Goal: Task Accomplishment & Management: Manage account settings

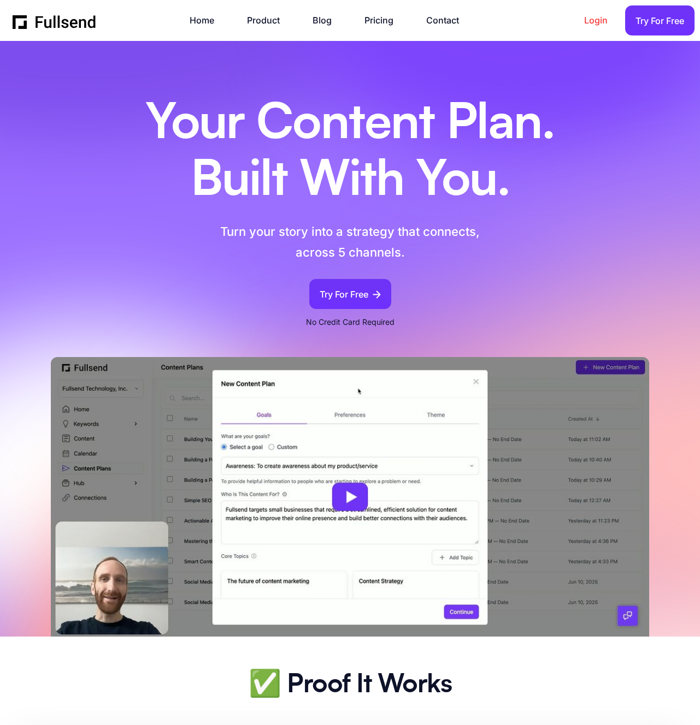
click at [596, 22] on link "Login" at bounding box center [601, 20] width 34 height 15
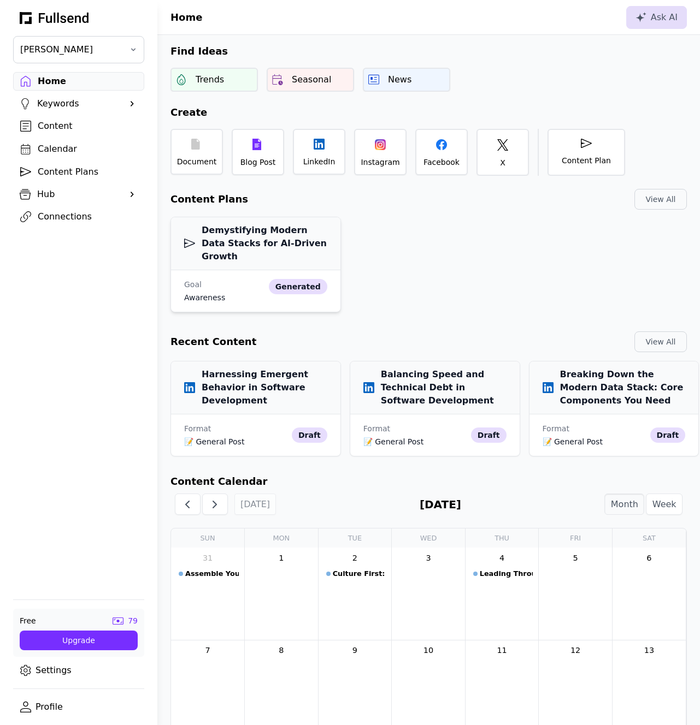
click at [245, 238] on h3 "Demystifying Modern Data Stacks for AI-Driven Growth" at bounding box center [255, 243] width 143 height 39
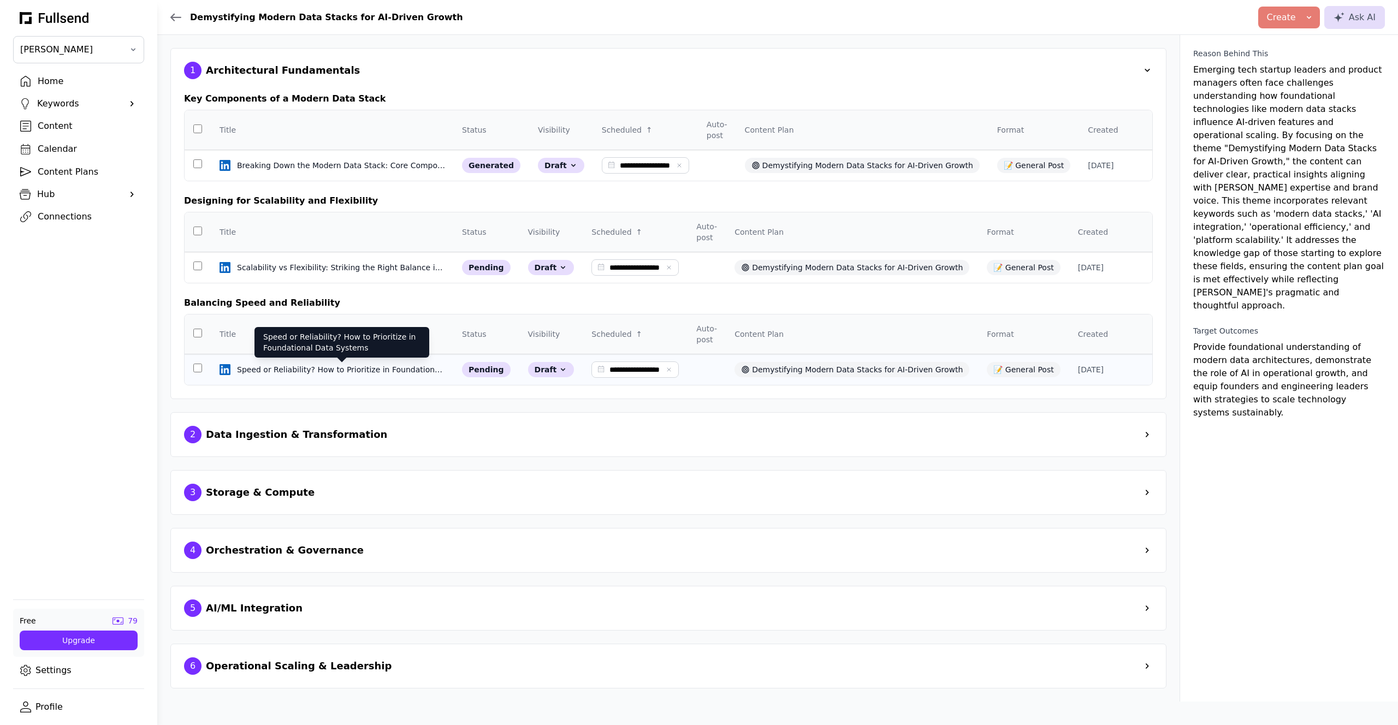
click at [314, 369] on div "Speed or Reliability? How to Prioritize in Foundational Data Systems" at bounding box center [342, 369] width 210 height 11
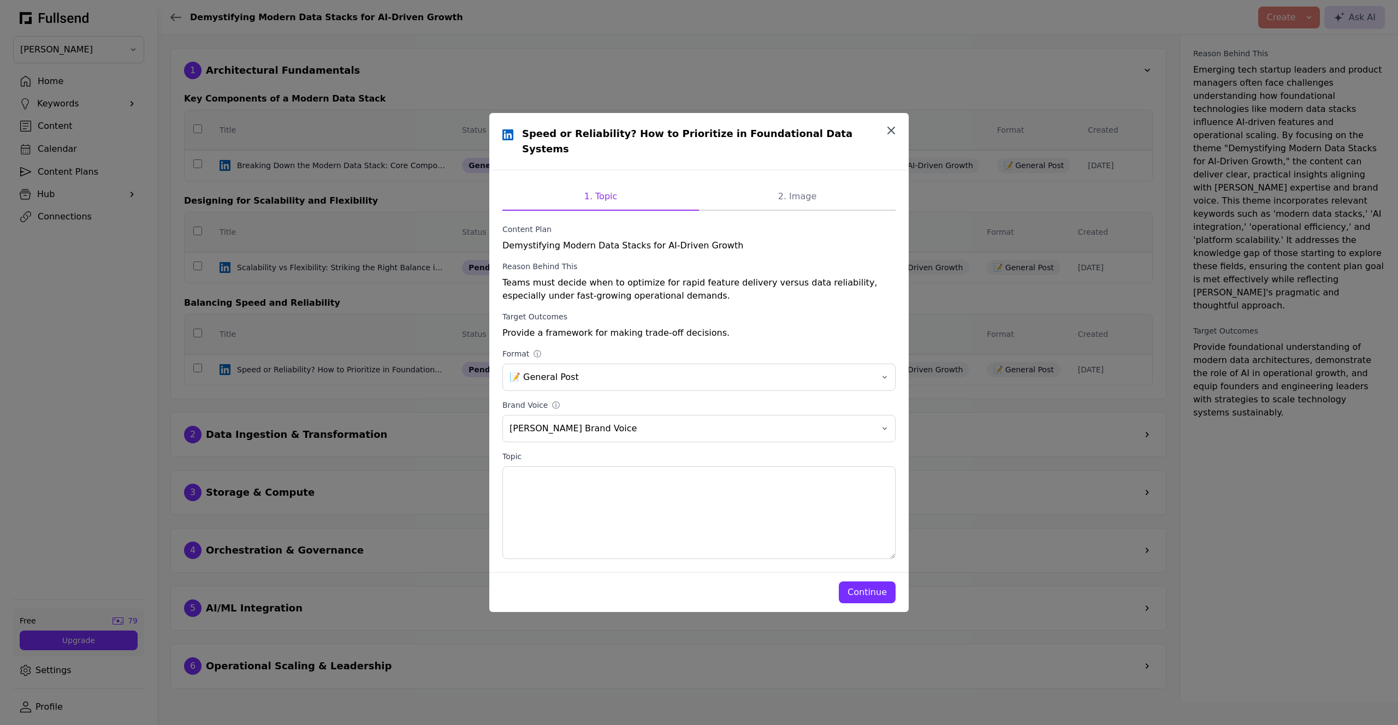
click at [699, 137] on icon "button" at bounding box center [891, 130] width 13 height 13
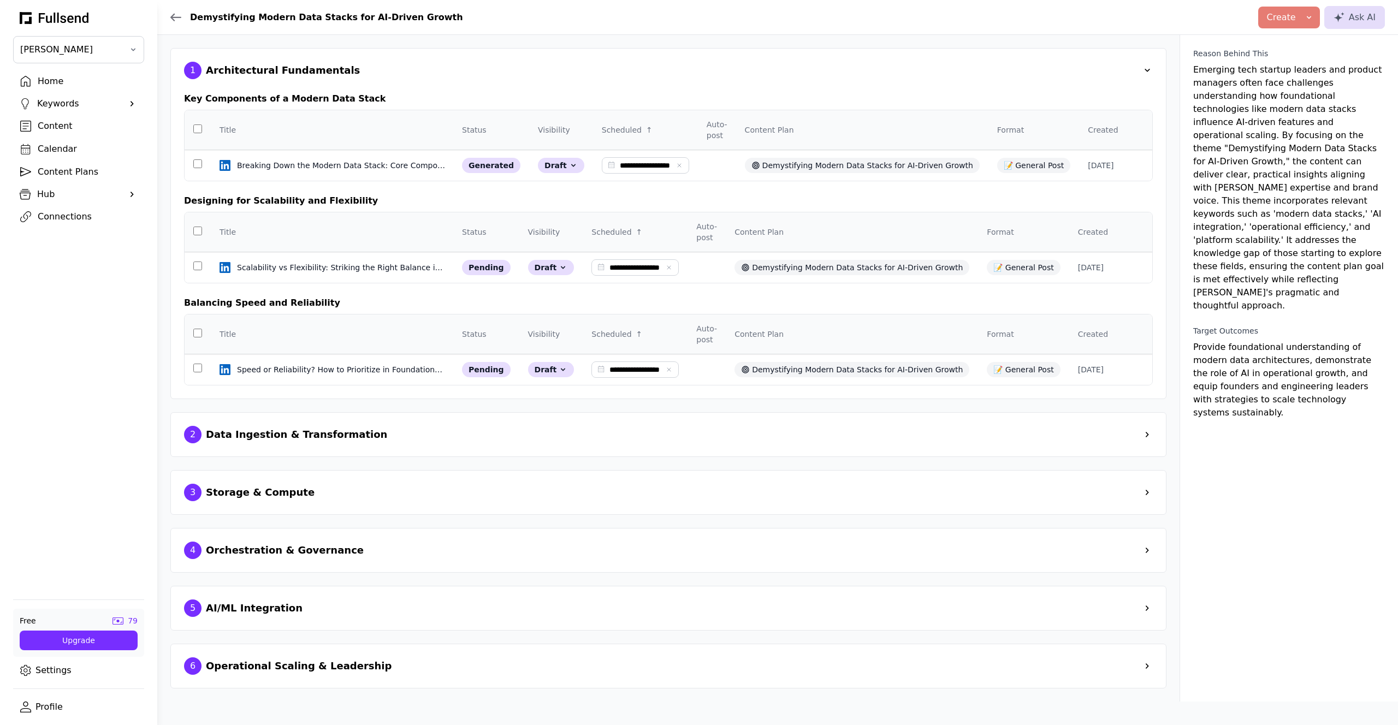
click at [50, 80] on div "Home" at bounding box center [87, 81] width 99 height 13
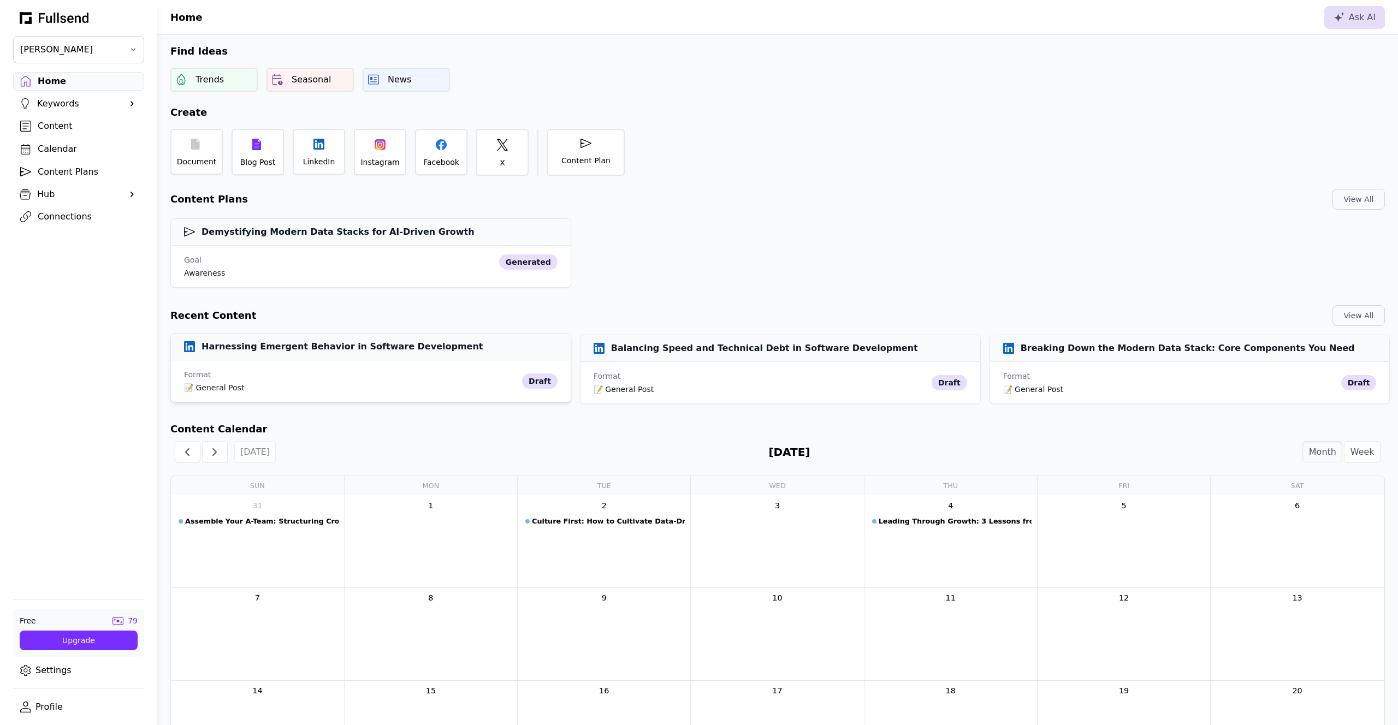
click at [348, 352] on h3 "Harnessing Emergent Behavior in Software Development" at bounding box center [333, 346] width 299 height 13
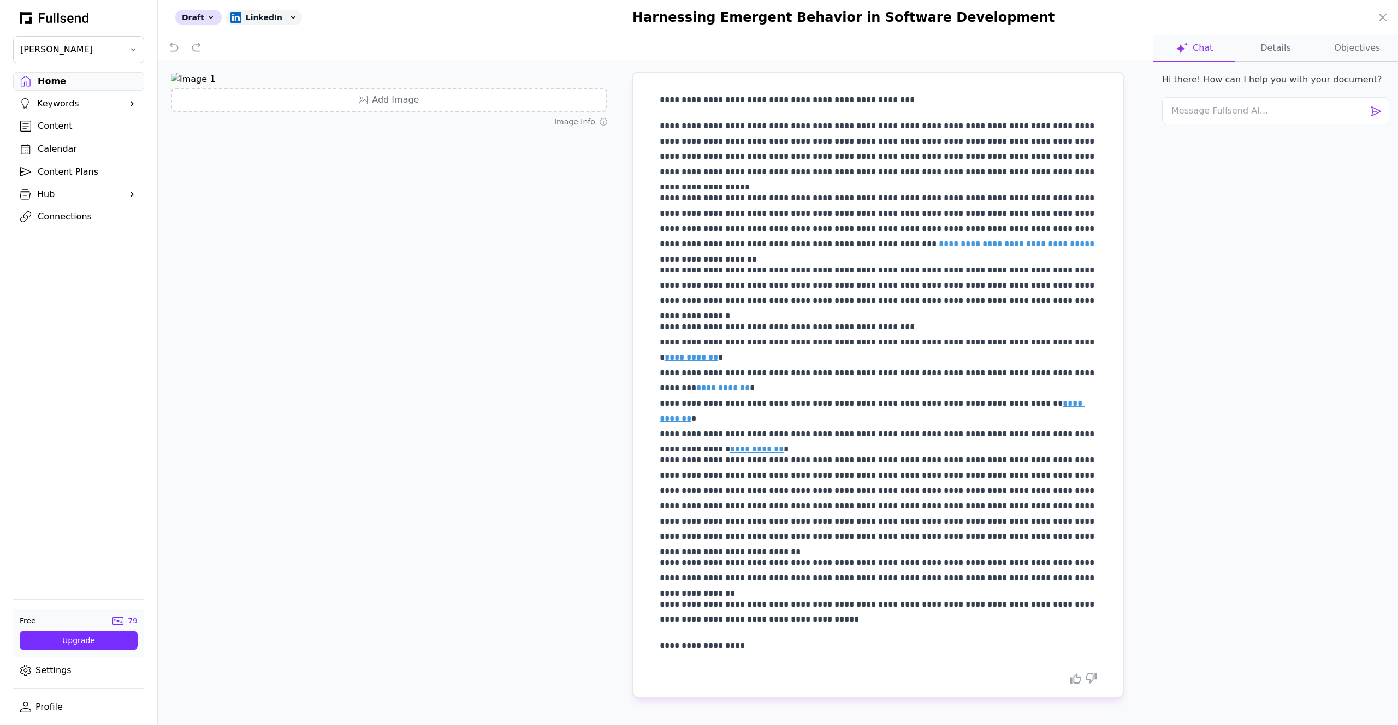
click at [699, 44] on button "Details" at bounding box center [1275, 48] width 81 height 27
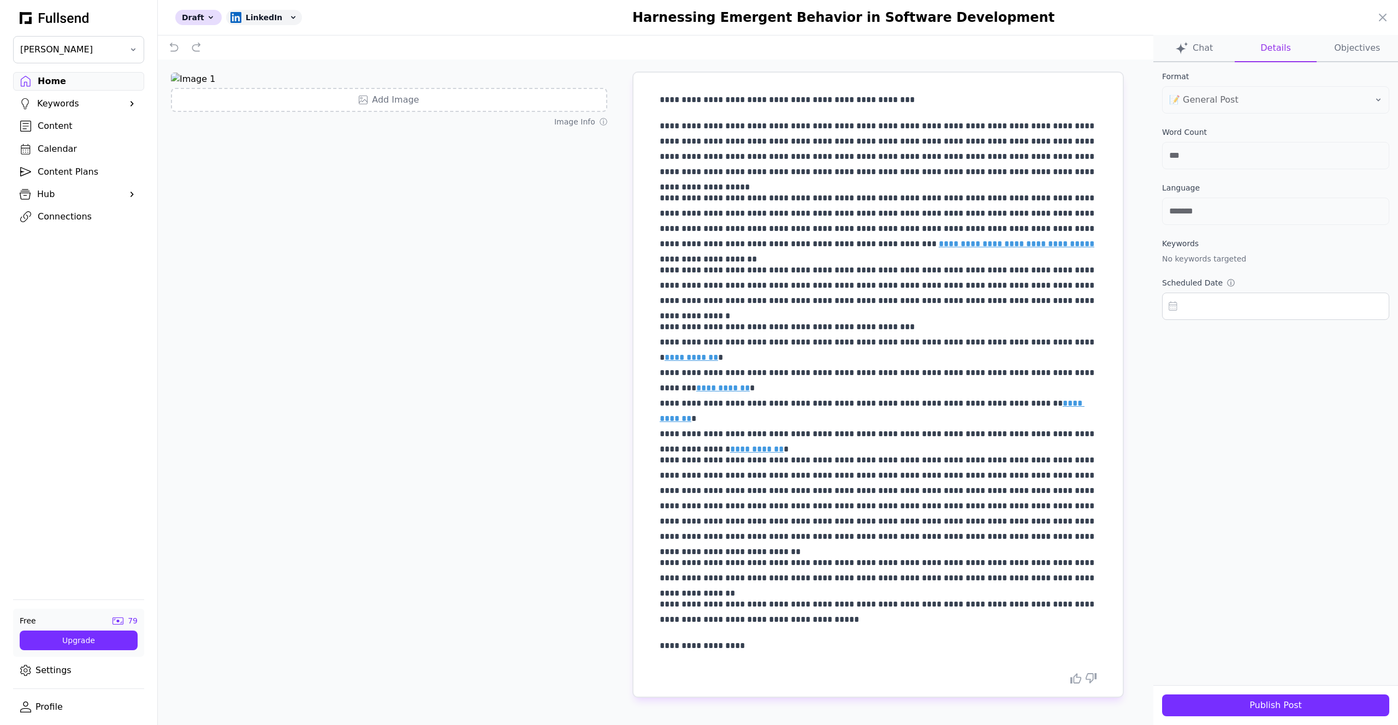
click at [699, 707] on div "Publish Post" at bounding box center [1276, 705] width 210 height 13
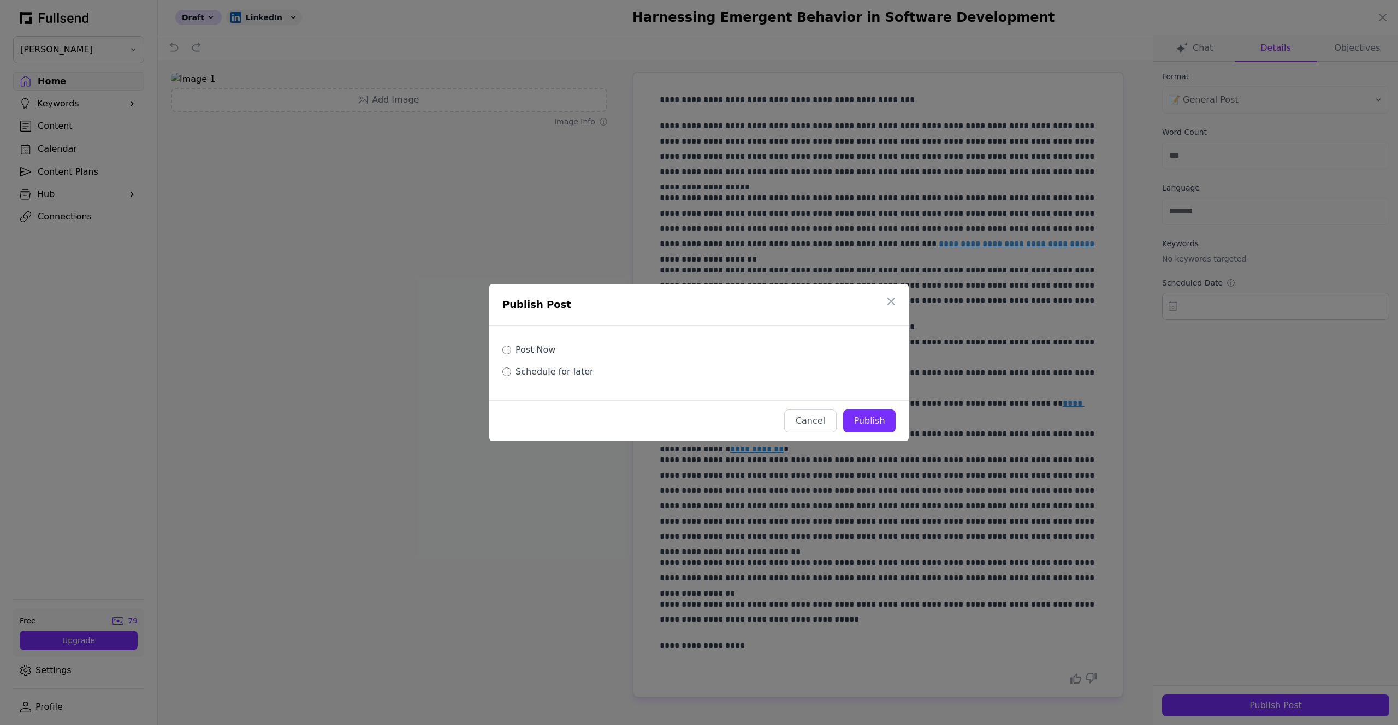
click at [699, 417] on div "Publish" at bounding box center [869, 421] width 35 height 13
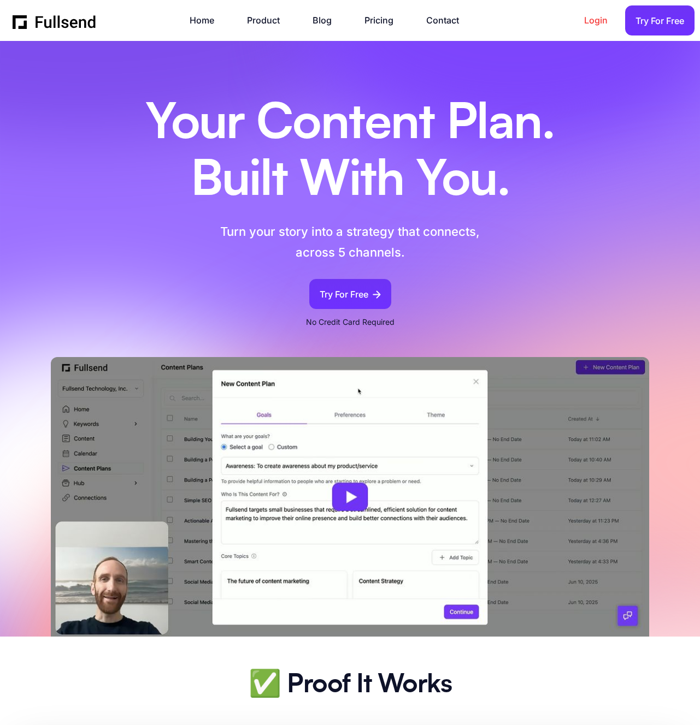
click at [596, 15] on link "Login" at bounding box center [601, 20] width 34 height 15
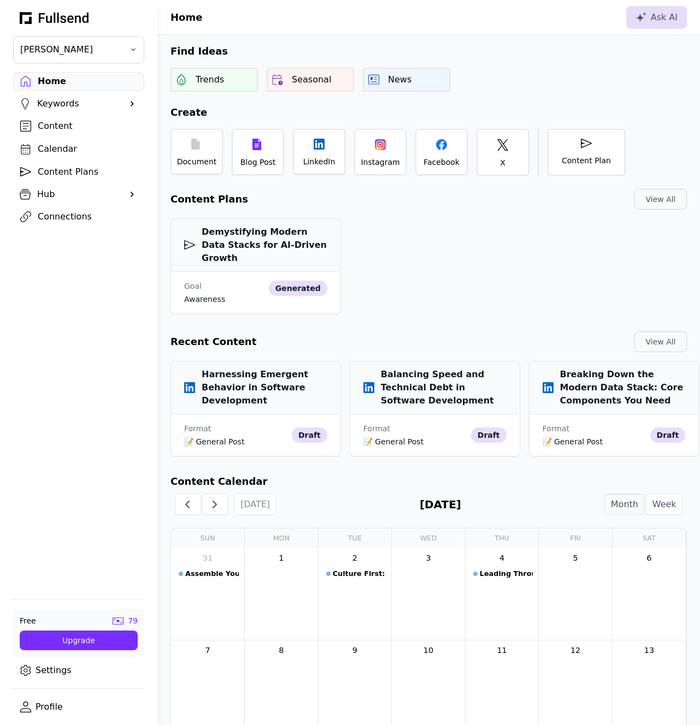
click at [414, 261] on div "Demystifying Modern Data Stacks for AI-Driven Growth Goal awareness generated" at bounding box center [428, 264] width 542 height 109
click at [49, 701] on link "Profile" at bounding box center [78, 707] width 131 height 19
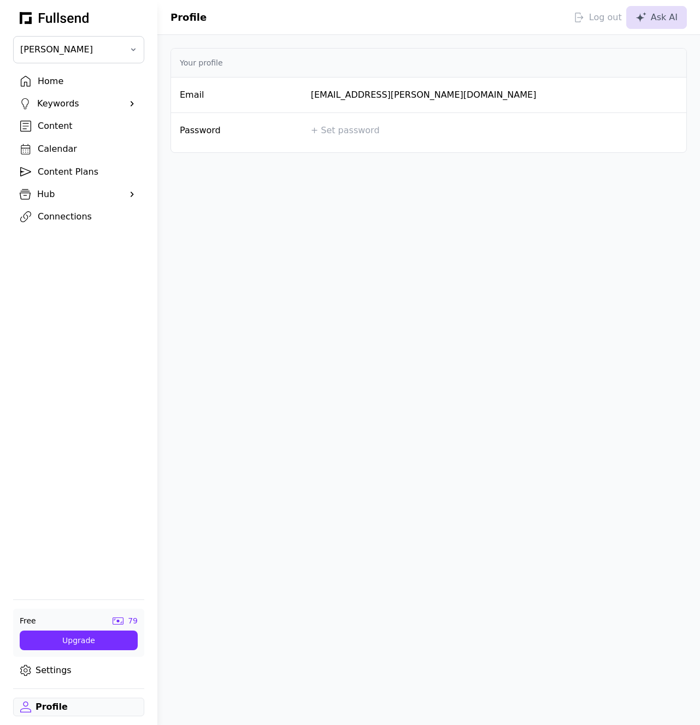
click at [47, 670] on link "Settings" at bounding box center [78, 670] width 131 height 19
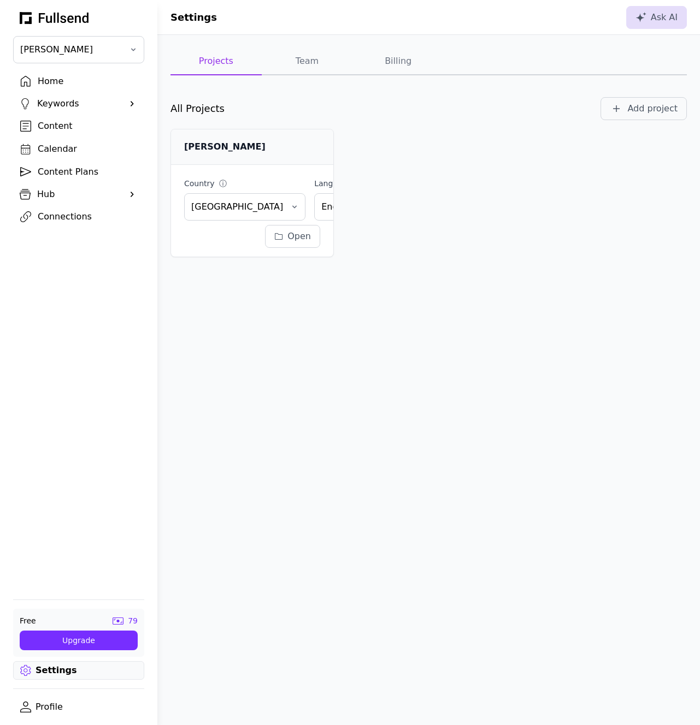
click at [312, 62] on button "Team" at bounding box center [307, 61] width 91 height 27
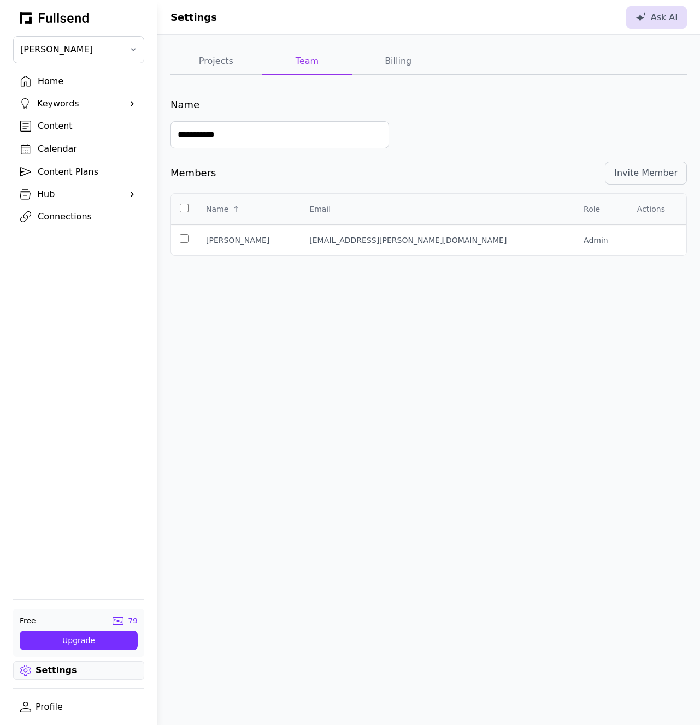
click at [390, 63] on button "Billing" at bounding box center [397, 61] width 91 height 27
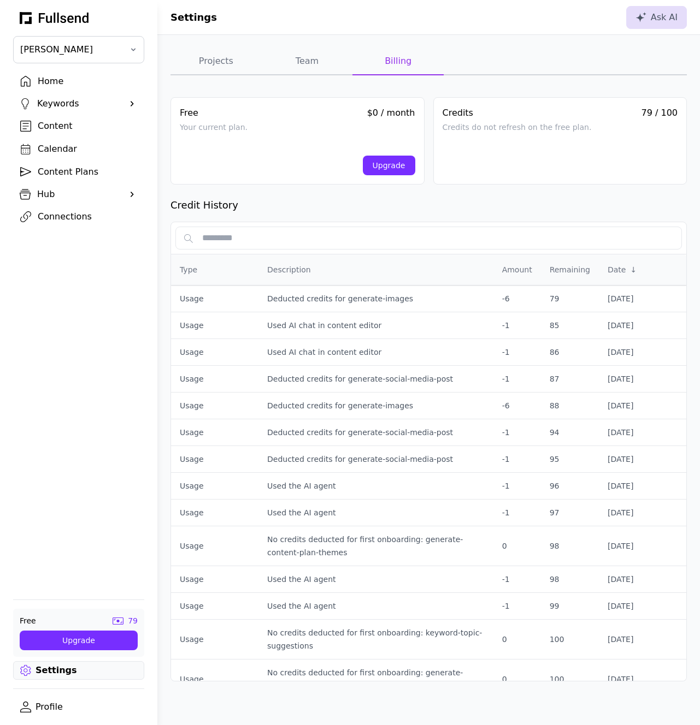
click at [52, 198] on div "Hub" at bounding box center [78, 194] width 83 height 13
click at [72, 310] on div "Connections" at bounding box center [87, 309] width 99 height 13
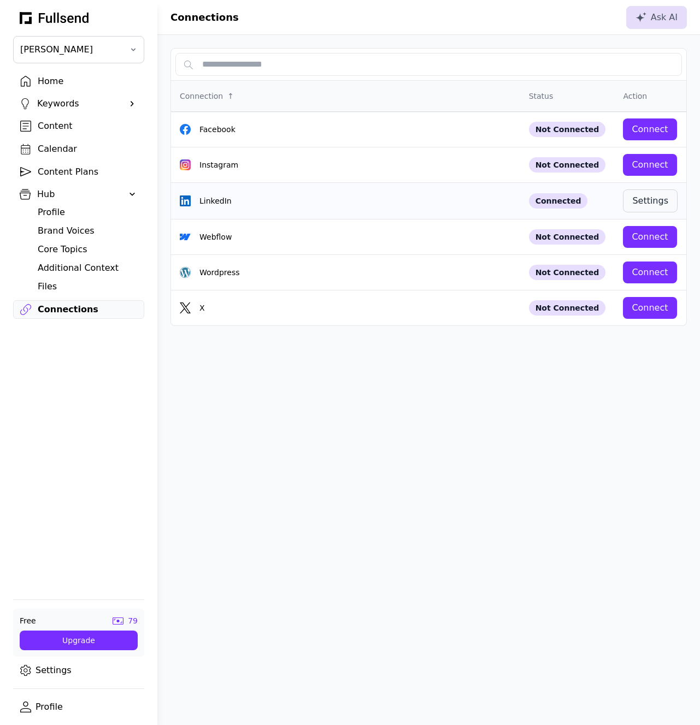
click at [640, 200] on div "Settings" at bounding box center [650, 200] width 36 height 13
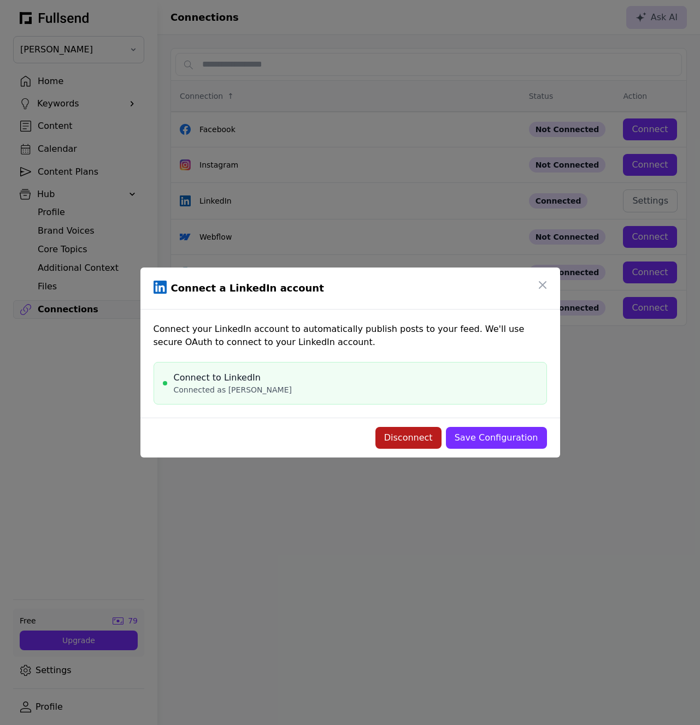
click at [428, 438] on div "Disconnect" at bounding box center [408, 438] width 49 height 13
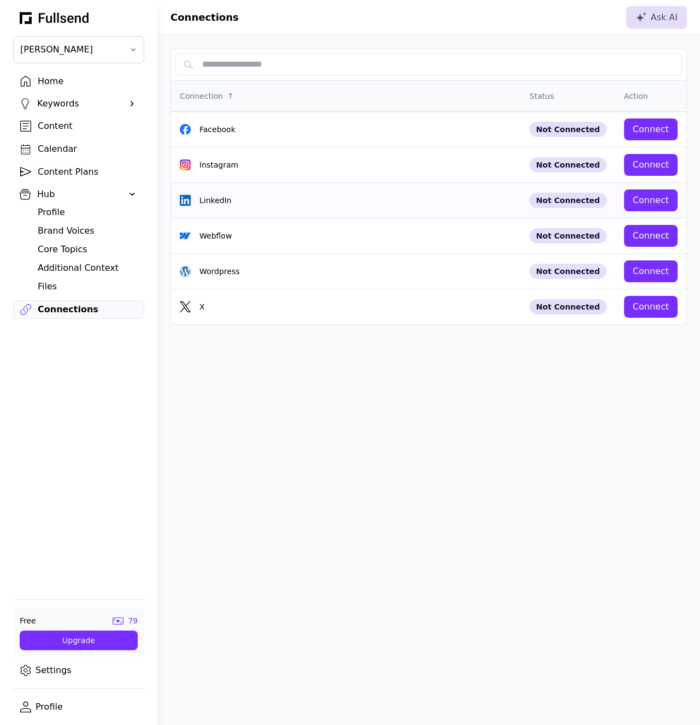
click at [654, 211] on td "Connect" at bounding box center [650, 201] width 71 height 36
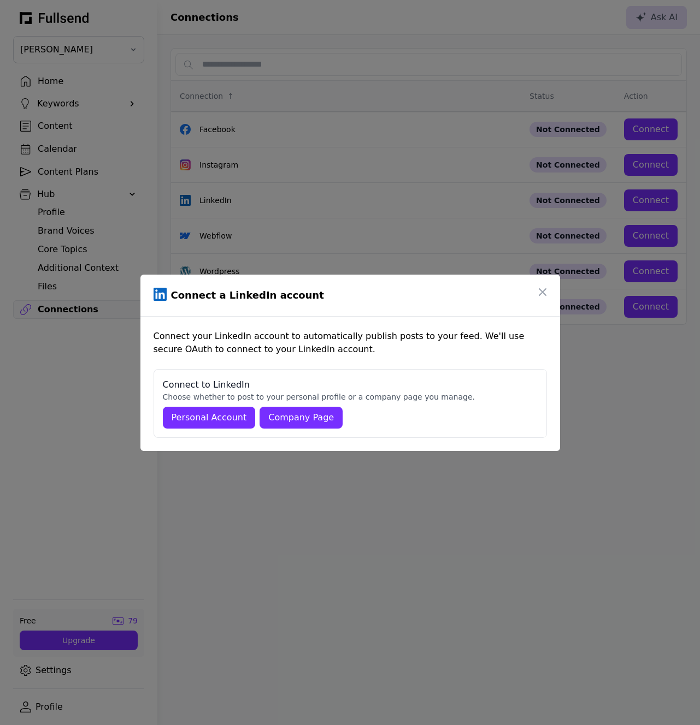
click at [229, 420] on div "Personal Account" at bounding box center [209, 417] width 75 height 13
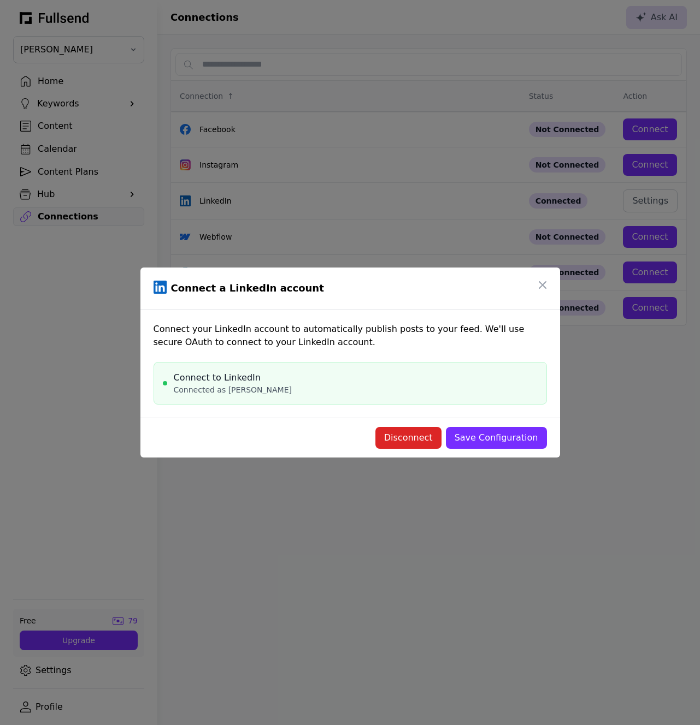
click at [485, 442] on div "Save Configuration" at bounding box center [496, 438] width 84 height 13
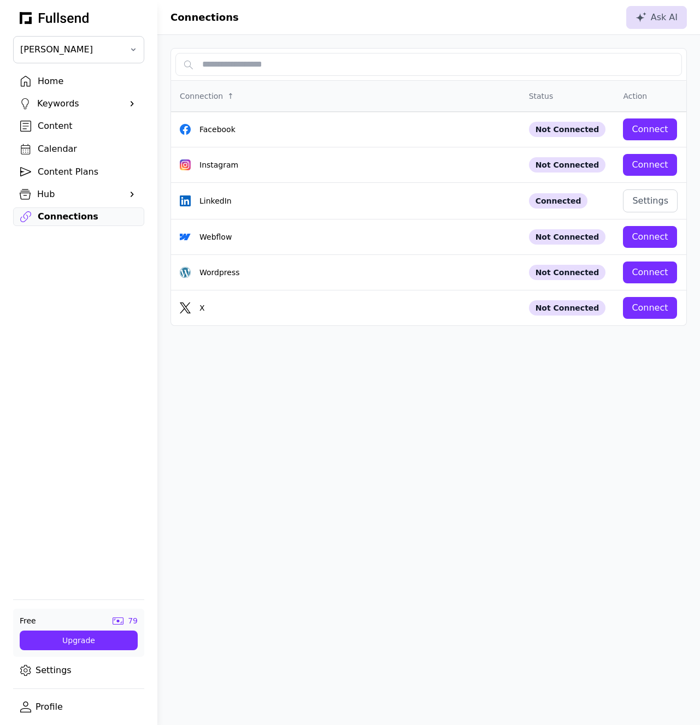
click at [60, 81] on div "Home" at bounding box center [87, 81] width 99 height 13
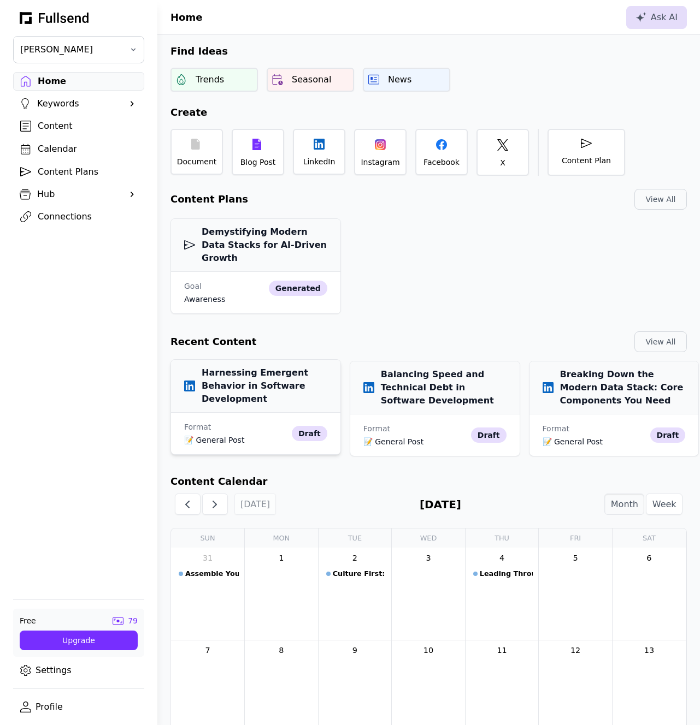
click at [252, 375] on h3 "Harnessing Emergent Behavior in Software Development" at bounding box center [255, 386] width 143 height 39
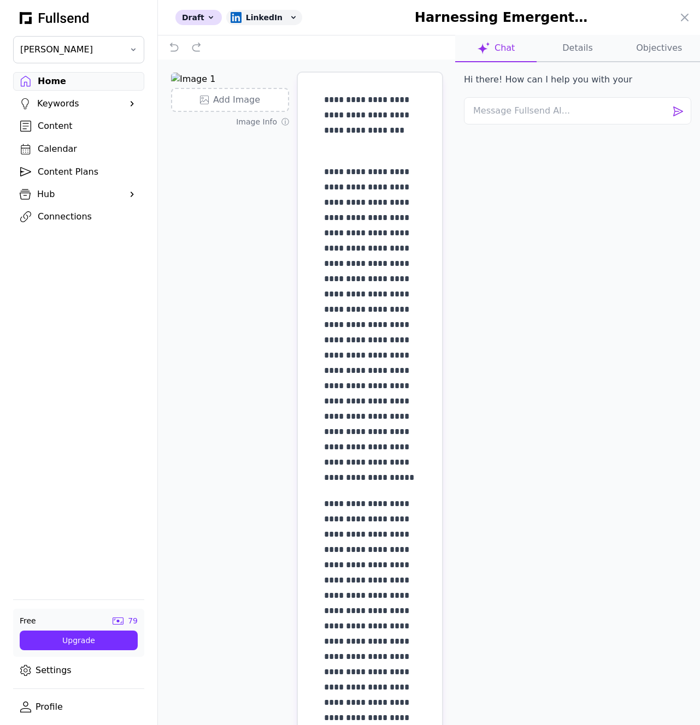
click at [575, 56] on button "Details" at bounding box center [576, 48] width 81 height 27
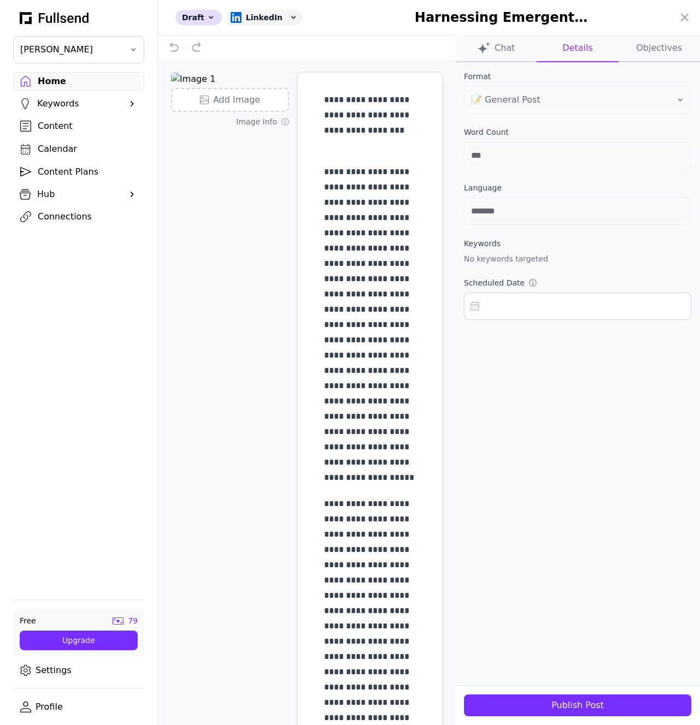
click at [557, 702] on div "Publish Post" at bounding box center [577, 705] width 210 height 13
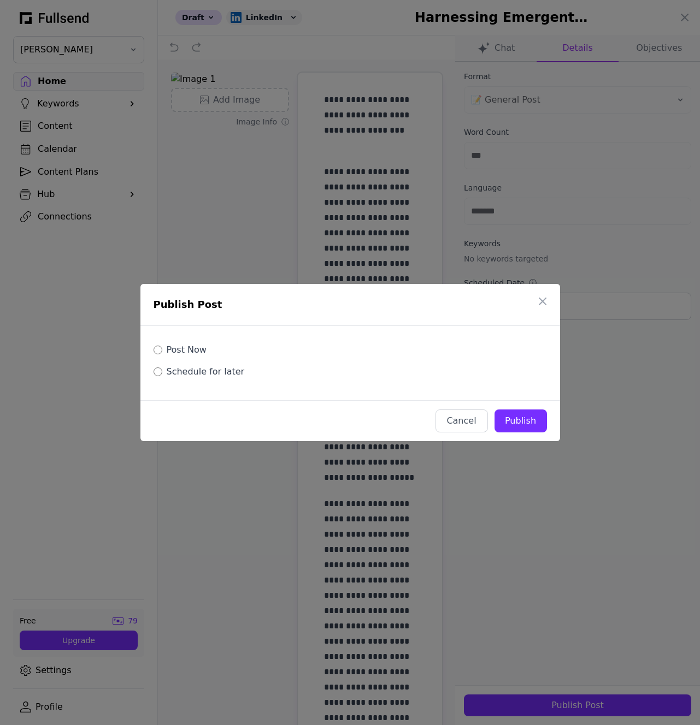
click at [533, 428] on button "Publish" at bounding box center [520, 421] width 52 height 23
